Goal: Information Seeking & Learning: Learn about a topic

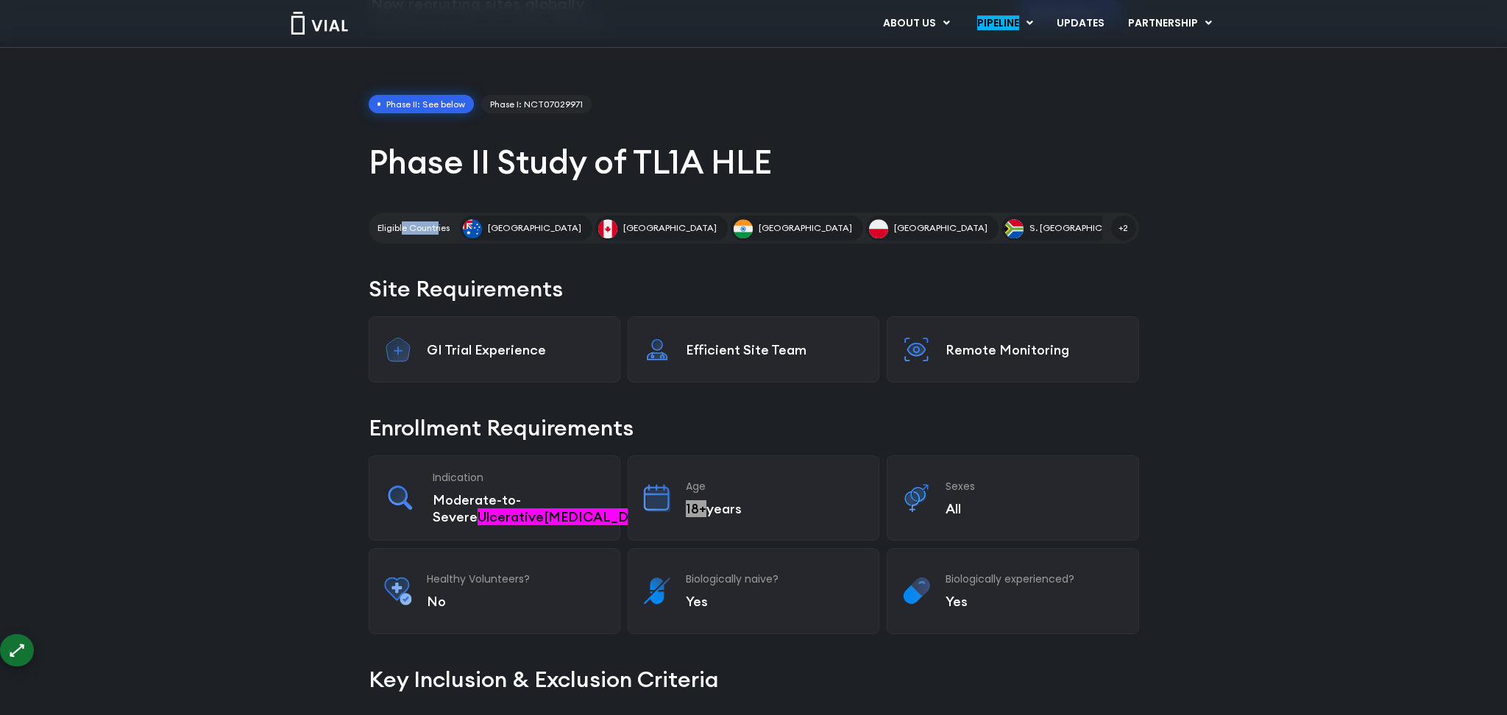
scroll to position [142, 0]
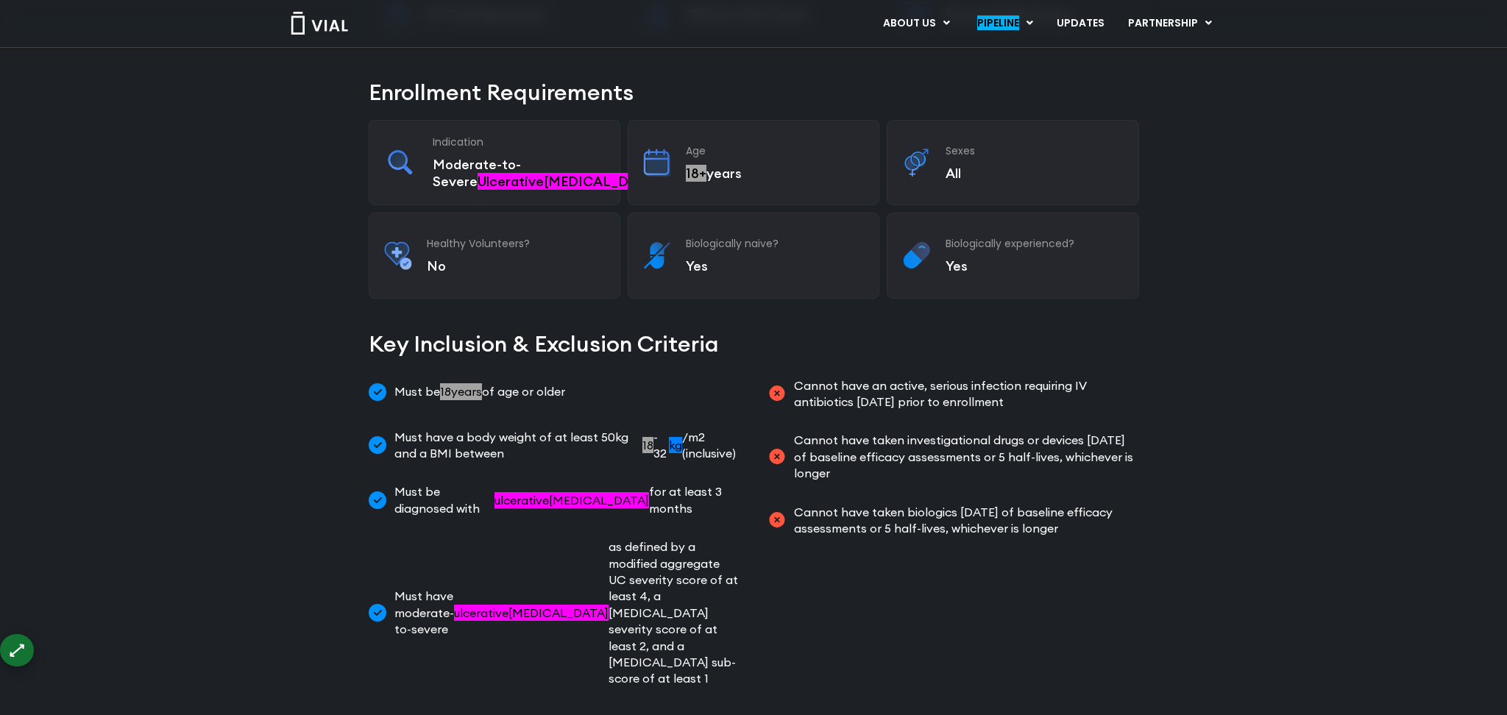
click at [223, 351] on div "Phase II: See below Phase I: NCT07029971 Phase II Study of TL1A HLE Eligible Co…" at bounding box center [753, 598] width 1507 height 1785
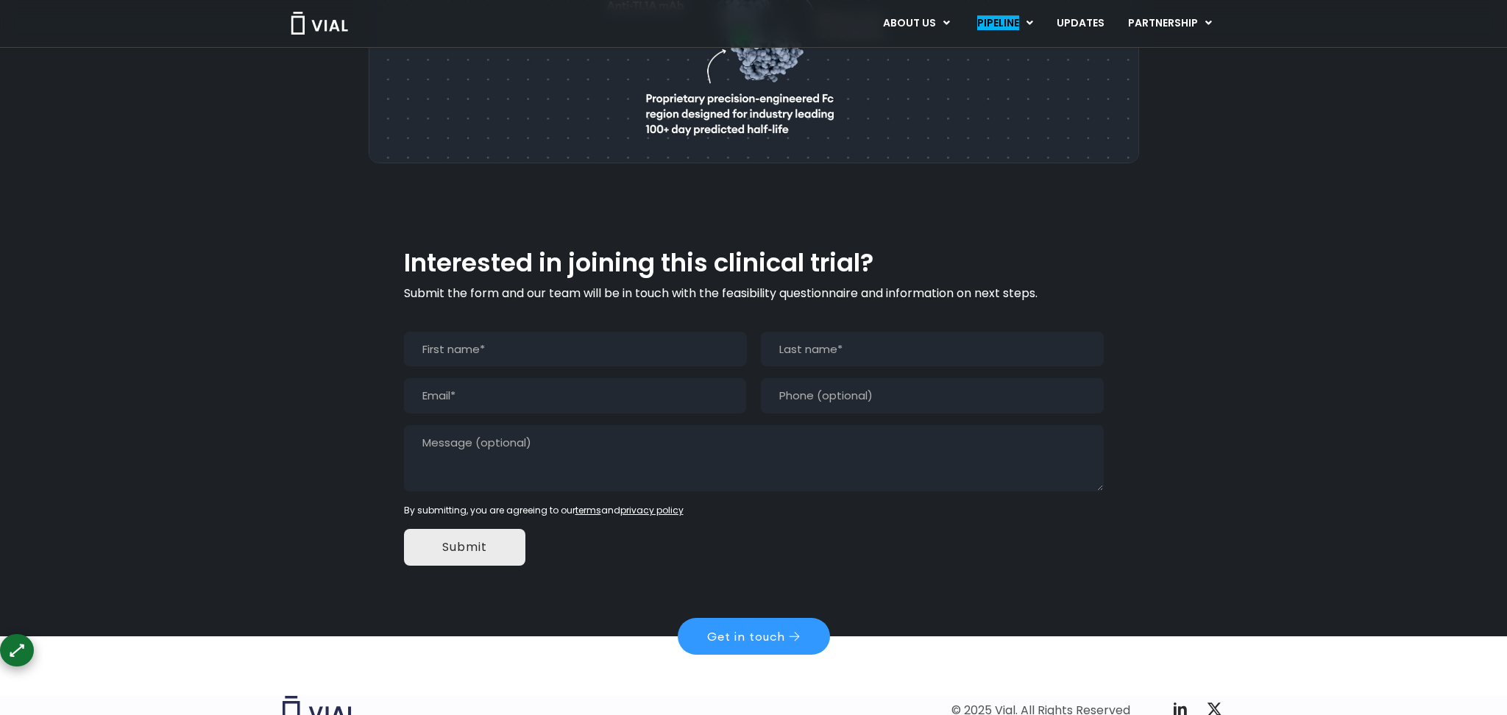
scroll to position [1308, 0]
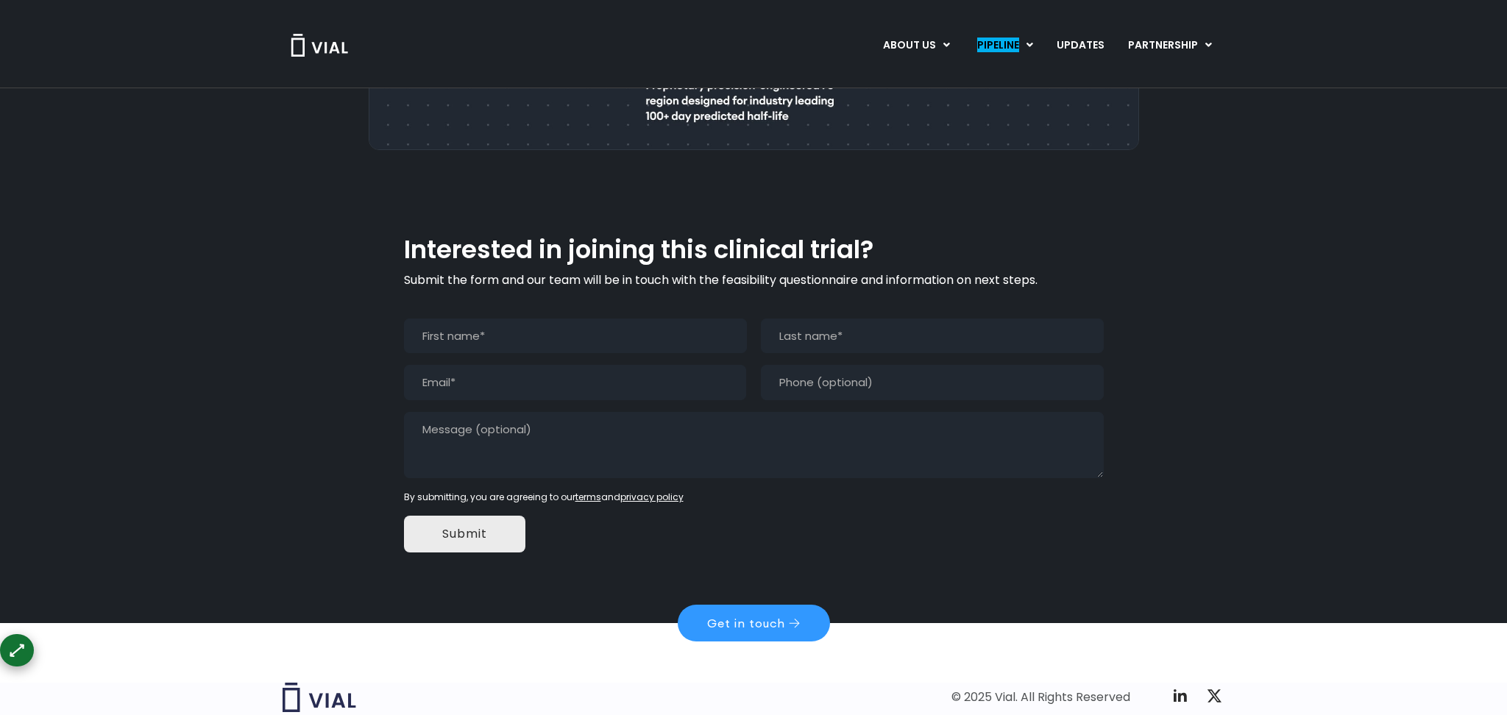
scroll to position [0, 0]
